Goal: Task Accomplishment & Management: Use online tool/utility

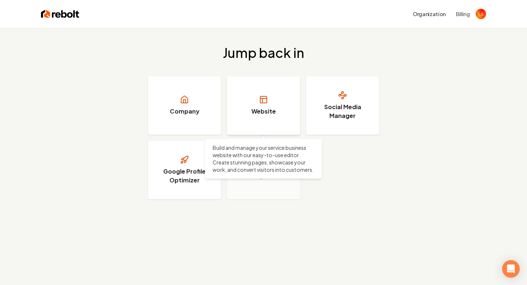
click at [251, 105] on link "Website" at bounding box center [263, 105] width 73 height 59
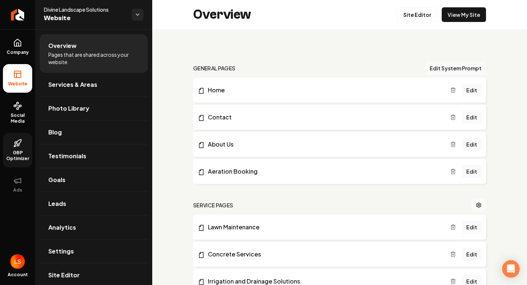
click at [25, 153] on span "GBP Optimizer" at bounding box center [17, 156] width 29 height 12
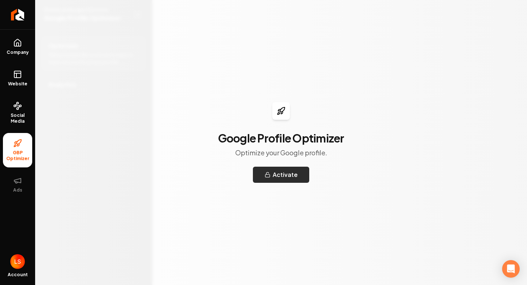
click at [276, 177] on button "Activate" at bounding box center [281, 174] width 56 height 16
click at [19, 78] on icon at bounding box center [17, 74] width 9 height 9
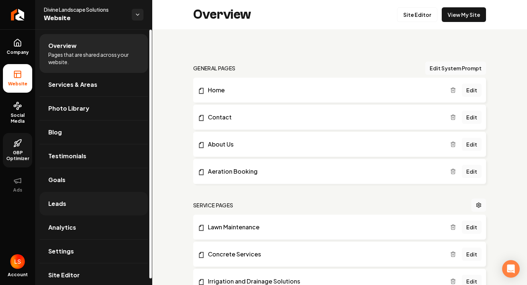
click at [113, 202] on link "Leads" at bounding box center [94, 203] width 108 height 23
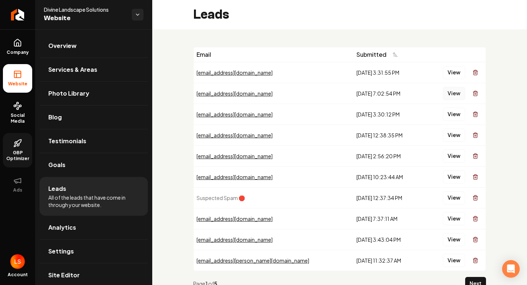
click at [452, 93] on button "View" at bounding box center [454, 93] width 22 height 13
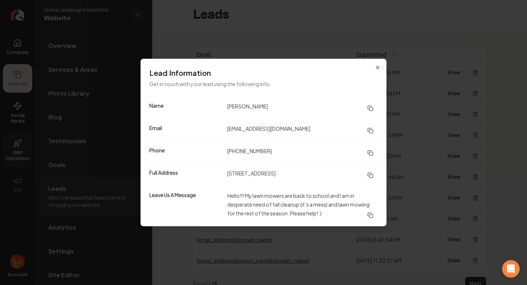
click at [370, 150] on icon at bounding box center [369, 151] width 3 height 3
click at [365, 177] on button at bounding box center [370, 175] width 15 height 13
